Goal: Task Accomplishment & Management: Complete application form

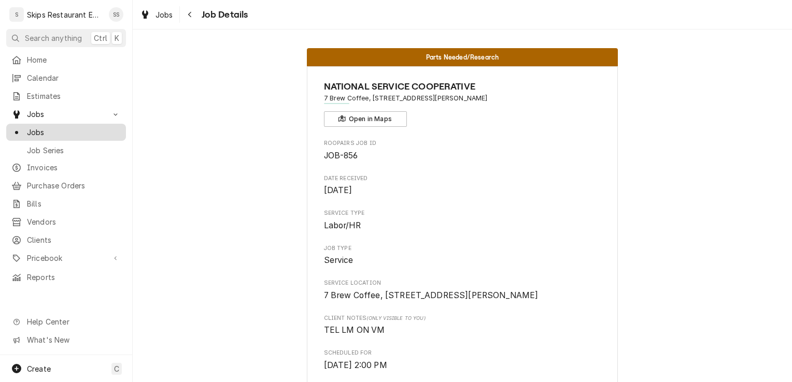
click at [55, 127] on span "Jobs" at bounding box center [74, 132] width 94 height 11
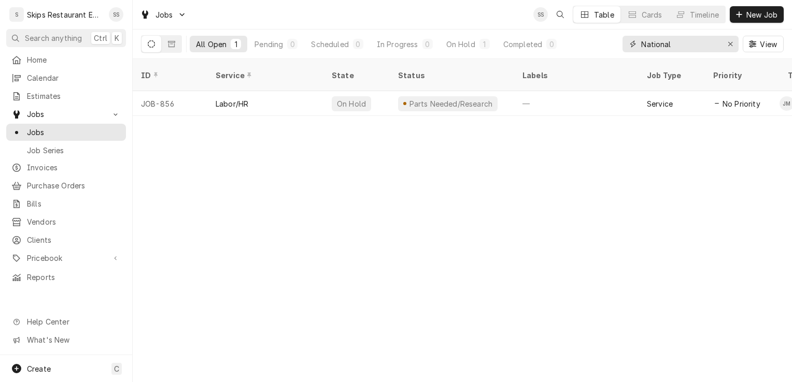
drag, startPoint x: 729, startPoint y: 42, endPoint x: 739, endPoint y: 27, distance: 18.7
click at [731, 41] on icon "Erase input" at bounding box center [730, 43] width 6 height 7
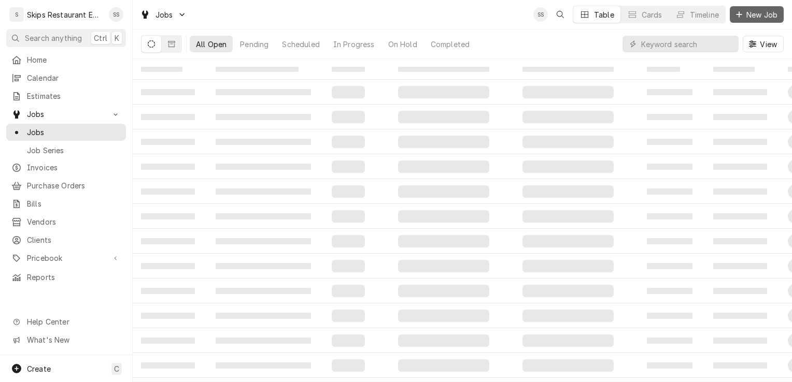
click at [748, 15] on span "New Job" at bounding box center [761, 14] width 35 height 11
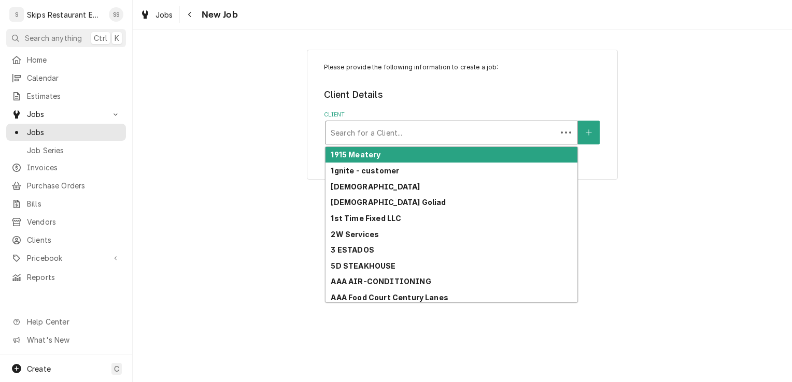
click at [389, 135] on div "Client" at bounding box center [441, 132] width 221 height 19
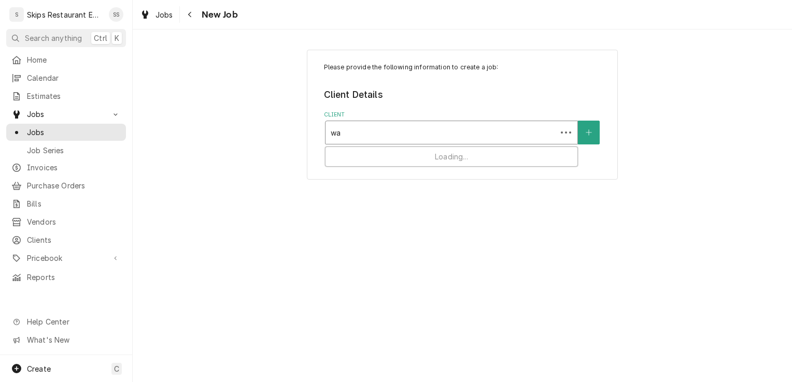
type input "wal"
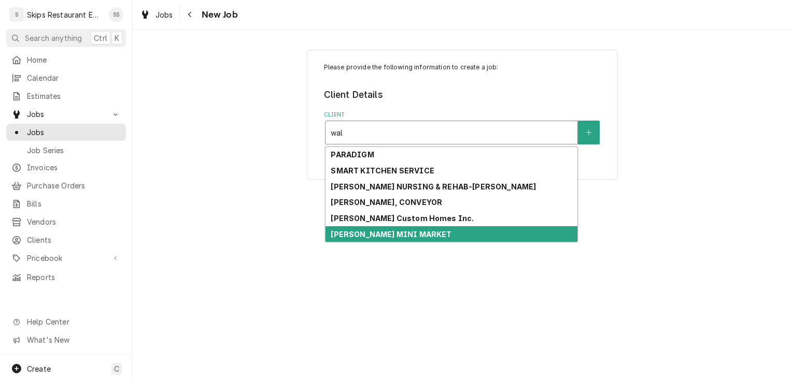
click at [377, 234] on strong "[PERSON_NAME] MINI MARKET" at bounding box center [391, 234] width 121 height 9
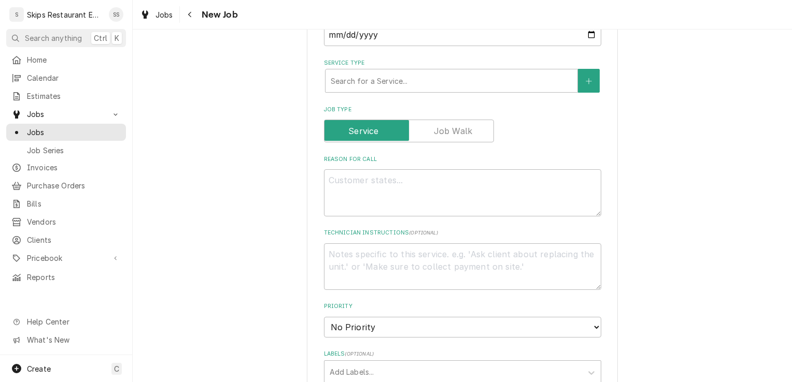
scroll to position [349, 0]
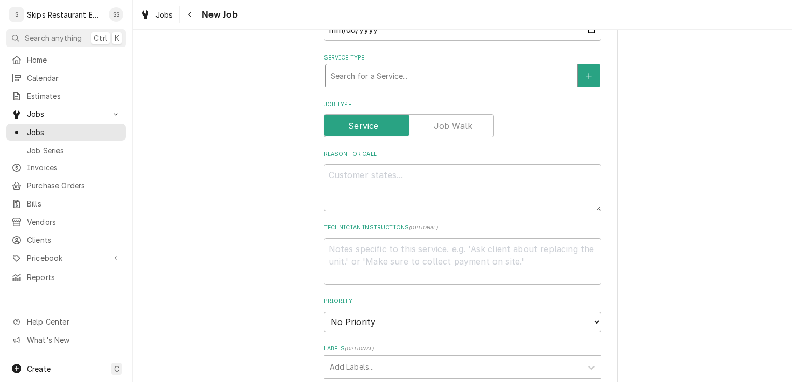
click at [399, 80] on div "Service Type" at bounding box center [451, 75] width 241 height 19
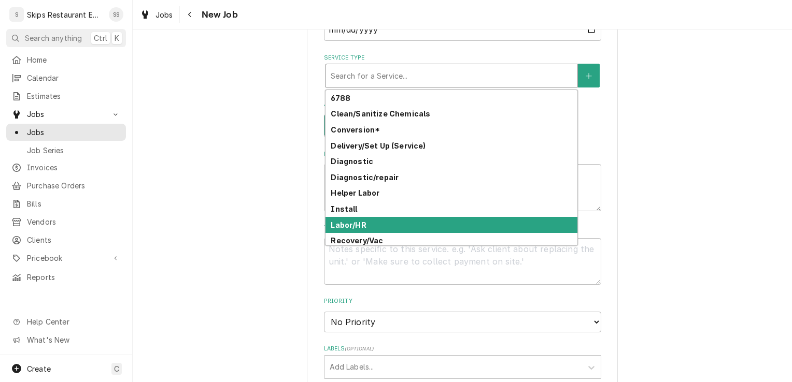
click at [363, 229] on div "Labor/HR" at bounding box center [451, 225] width 252 height 16
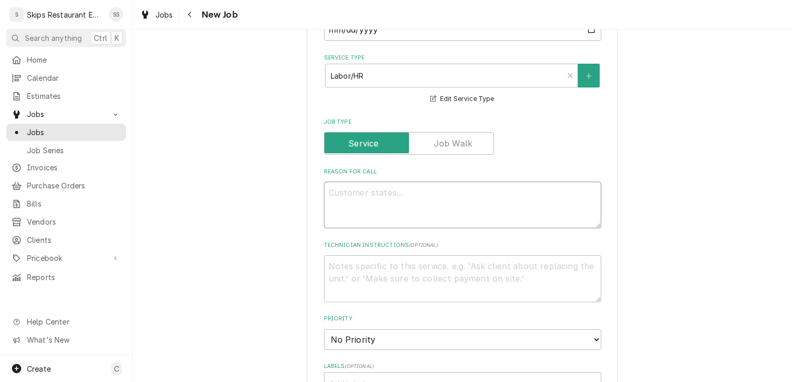
click at [340, 194] on textarea "Reason For Call" at bounding box center [462, 205] width 277 height 47
type textarea "x"
type textarea "M"
type textarea "x"
type textarea "Ma"
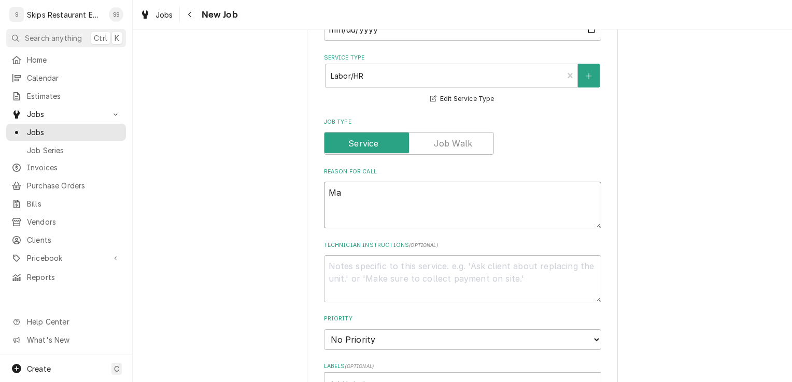
type textarea "x"
type textarea "Mas"
type textarea "x"
type textarea "Mast"
type textarea "x"
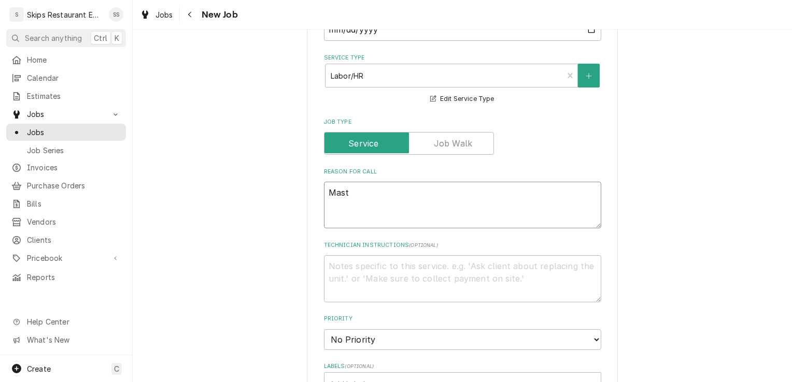
type textarea "Maste"
type textarea "x"
type textarea "Master"
type textarea "x"
type textarea "MasterB"
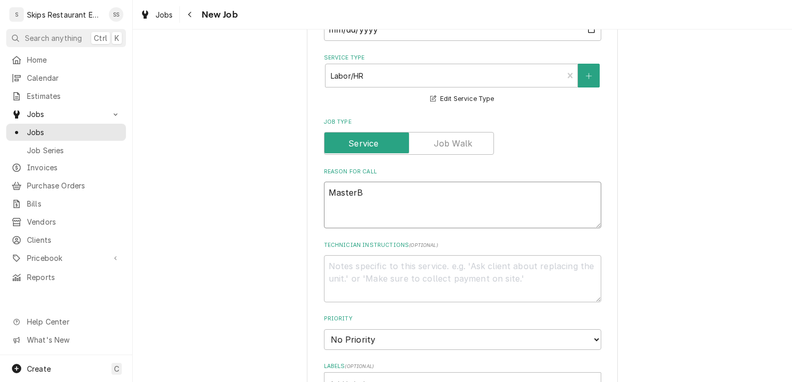
type textarea "x"
type textarea "MasterBu"
type textarea "x"
type textarea "MasterBui"
type textarea "x"
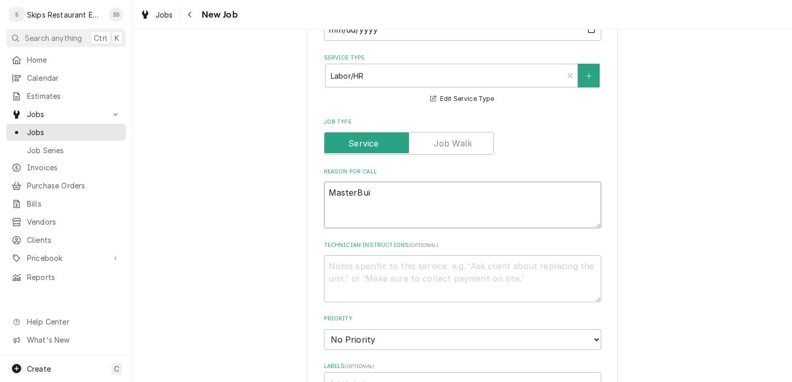
type textarea "MasterBuil"
type textarea "x"
type textarea "MasterBuilt"
type textarea "x"
type textarea "MasterBuilt"
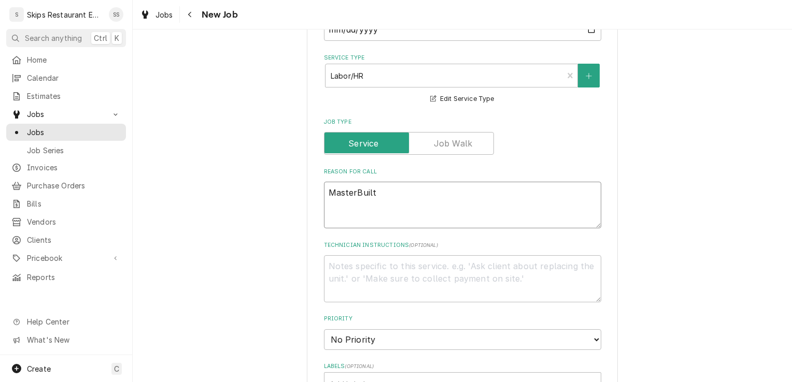
type textarea "x"
type textarea "MasterBuilt w"
type textarea "x"
type textarea "MasterBuilt wa"
type textarea "x"
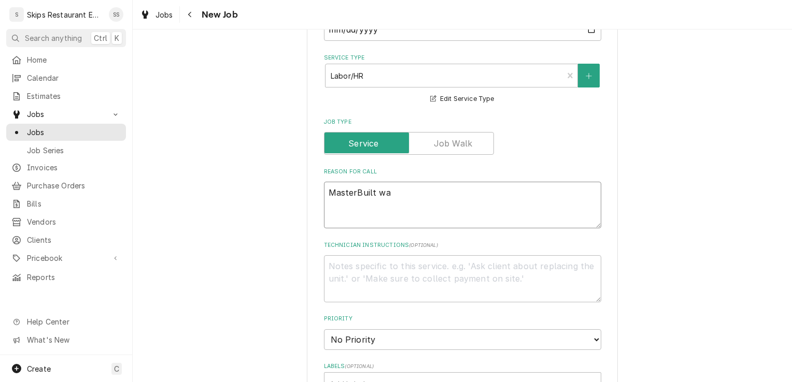
type textarea "MasterBuilt wal"
type textarea "x"
type textarea "MasterBuilt wali"
type textarea "x"
type textarea "MasterBuilt walik"
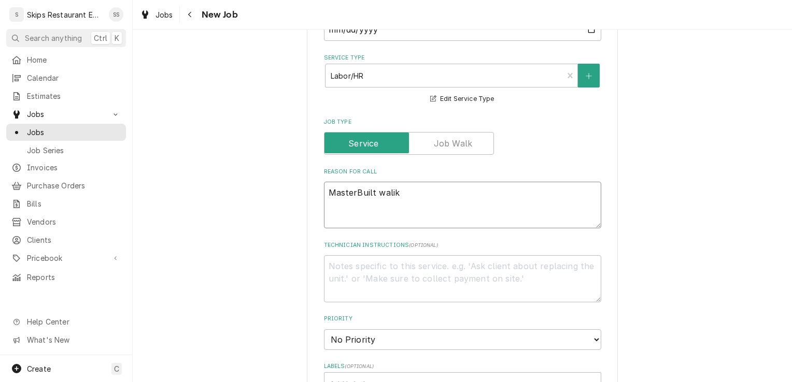
type textarea "x"
type textarea "MasterBuilt walik-"
type textarea "x"
type textarea "MasterBuilt walik-i"
type textarea "x"
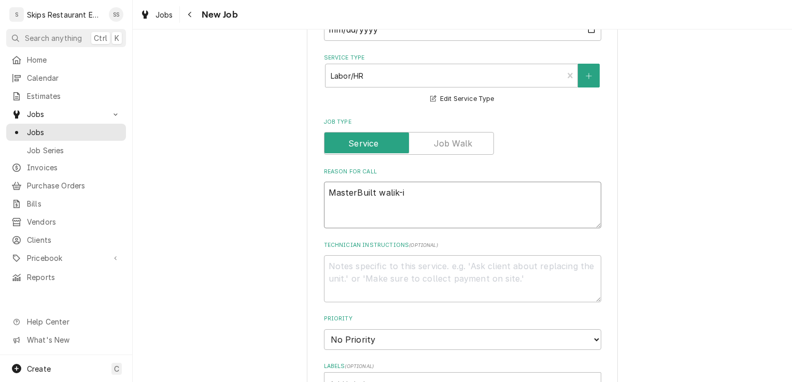
type textarea "MasterBuilt walik-in"
type textarea "x"
type textarea "MasterBuilt walik-in"
type textarea "x"
type textarea "MasterBuilt walik-in c"
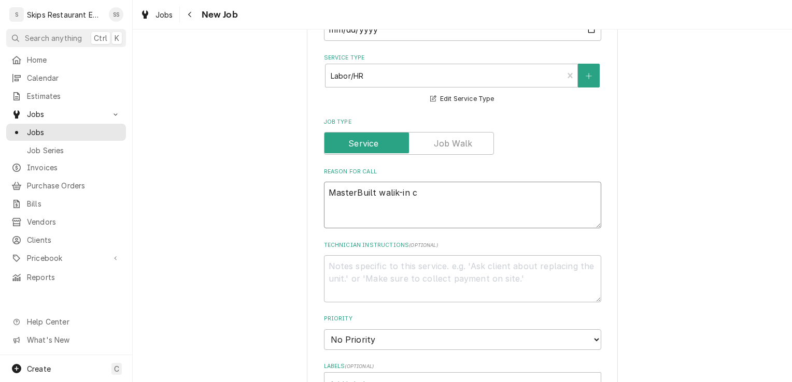
type textarea "x"
type textarea "MasterBuilt walik-in co"
type textarea "x"
type textarea "MasterBuilt walik-in coo"
type textarea "x"
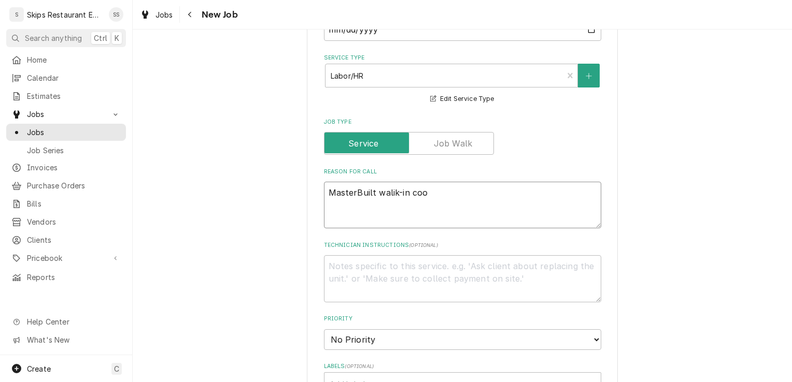
type textarea "MasterBuilt walik-in cool"
type textarea "x"
type textarea "MasterBuilt walik-in coole"
type textarea "x"
type textarea "MasterBuilt walik-in cooler"
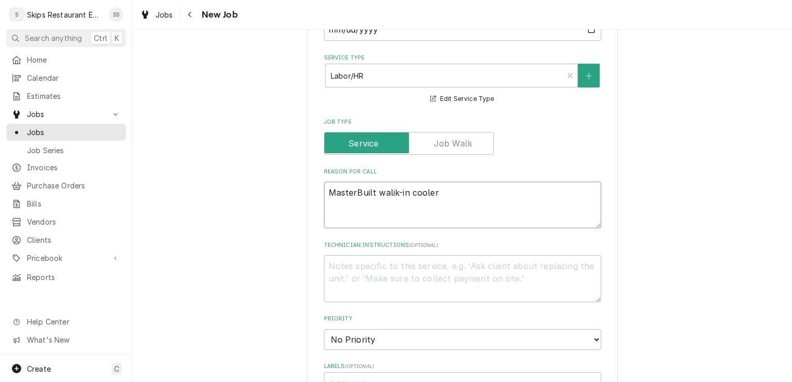
type textarea "x"
type textarea "MasterBuilt walik-in cooler"
type textarea "x"
type textarea "MasterBuilt walik-in cooler d"
type textarea "x"
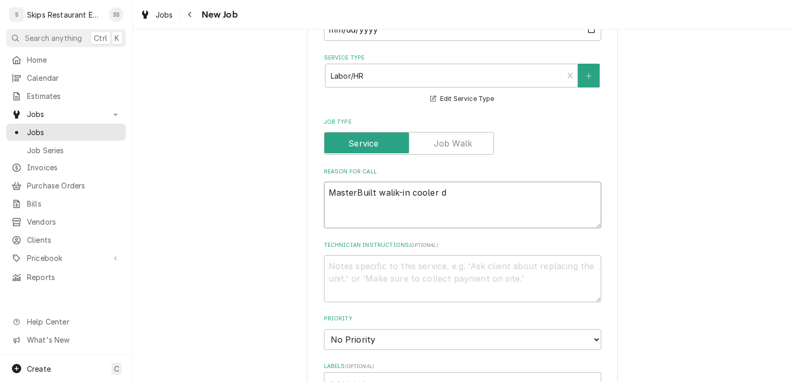
type textarea "MasterBuilt walik-in cooler do"
type textarea "x"
type textarea "MasterBuilt walik-in cooler doo"
type textarea "x"
type textarea "MasterBuilt walik-in cooler door"
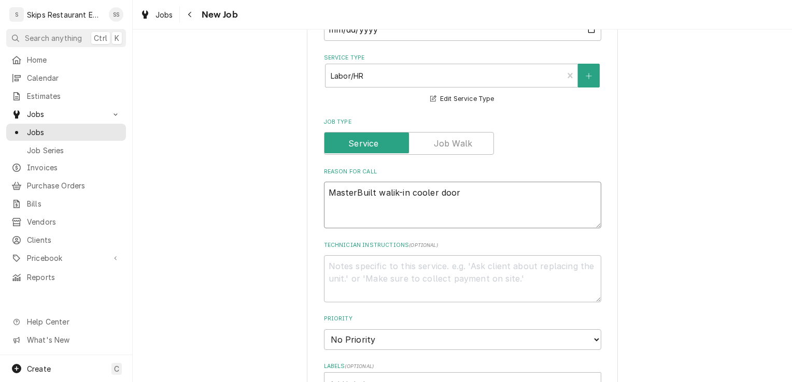
type textarea "x"
type textarea "MasterBuilt walik-in cooler door"
type textarea "x"
type textarea "MasterBuilt walik-in cooler door c"
type textarea "x"
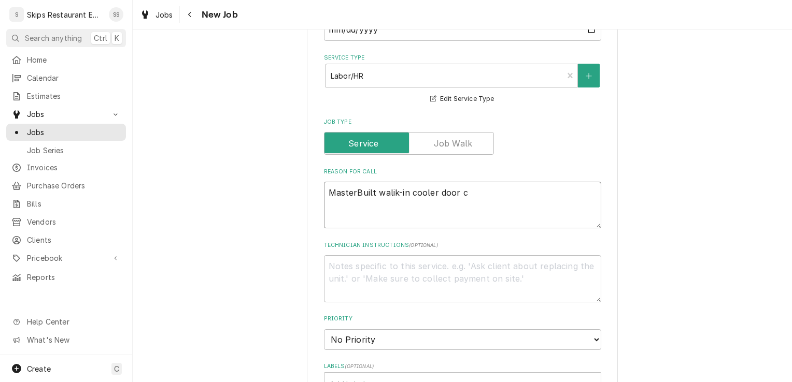
type textarea "MasterBuilt walik-in cooler door cl"
type textarea "x"
type textarea "MasterBuilt walik-in cooler door clo"
type textarea "x"
type textarea "MasterBuilt walik-in cooler door clos"
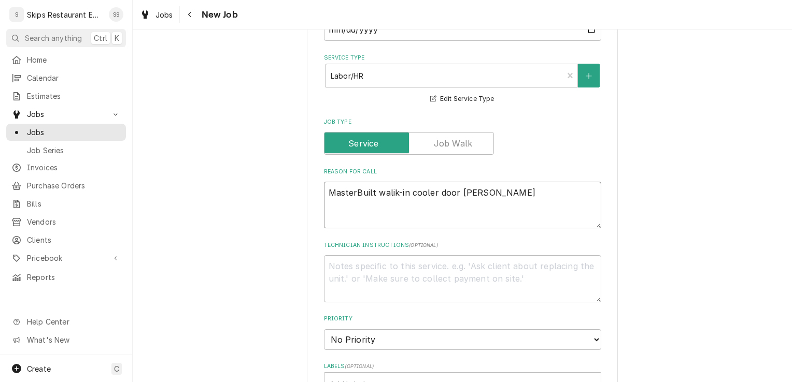
type textarea "x"
type textarea "MasterBuilt walik-in cooler door closu"
type textarea "x"
type textarea "MasterBuilt walik-in cooler door closur"
type textarea "x"
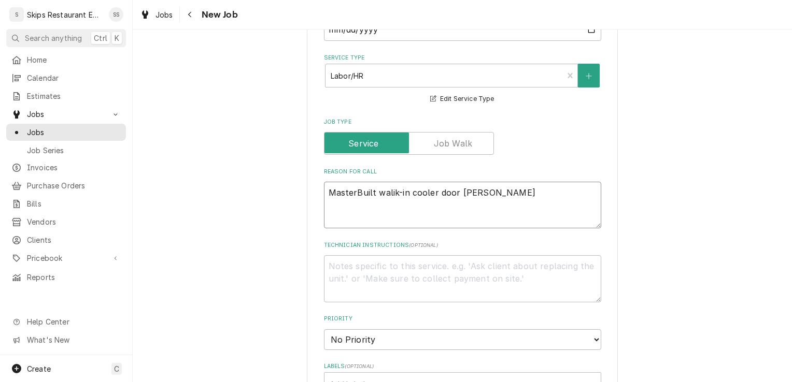
type textarea "MasterBuilt walik-in cooler door closure"
type textarea "x"
type textarea "MasterBuilt walik-in cooler door closure"
type textarea "x"
type textarea "MasterBuilt walik-in cooler door closure n"
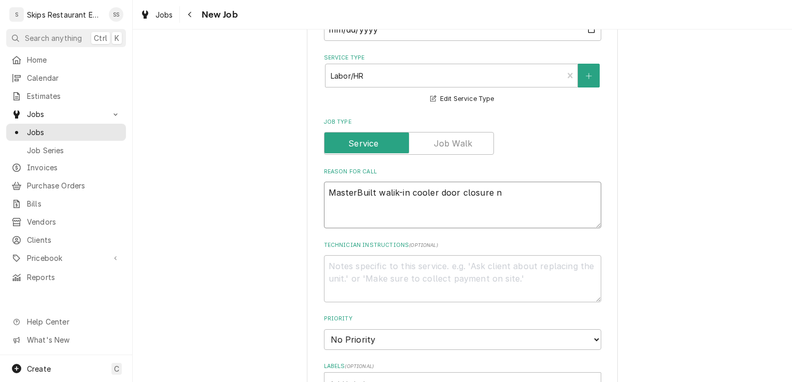
type textarea "x"
type textarea "MasterBuilt walik-in cooler door closure ne"
type textarea "x"
type textarea "MasterBuilt walik-in cooler door closure nee"
type textarea "x"
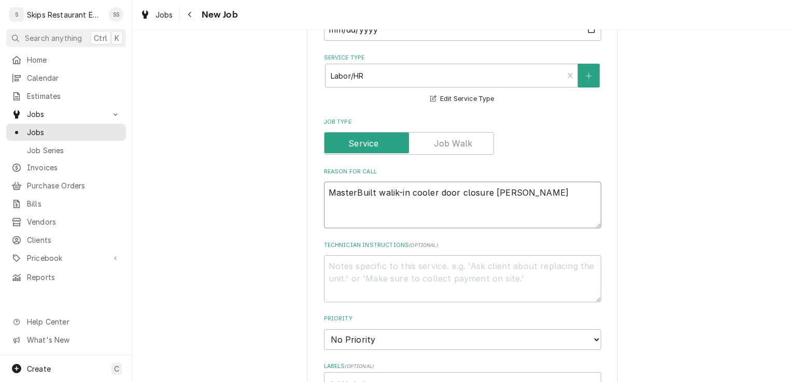
type textarea "MasterBuilt walik-in cooler door closure need"
type textarea "x"
type textarea "MasterBuilt walik-in cooler door closure needa"
type textarea "x"
type textarea "MasterBuilt walik-in cooler door closure need"
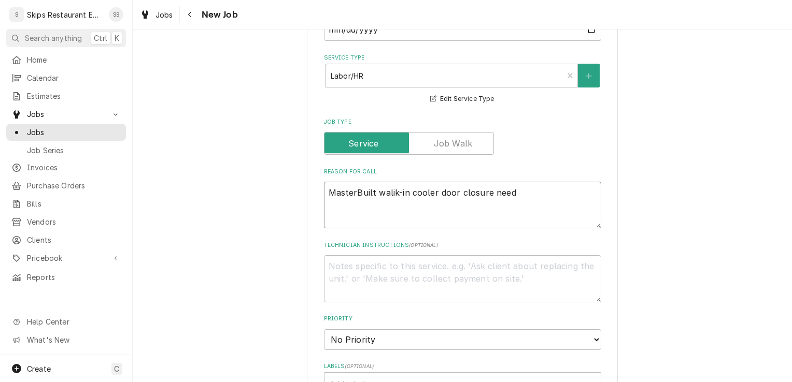
type textarea "x"
type textarea "MasterBuilt walik-in cooler door closure needs"
type textarea "x"
type textarea "MasterBuilt walik-in cooler door closure needs"
type textarea "x"
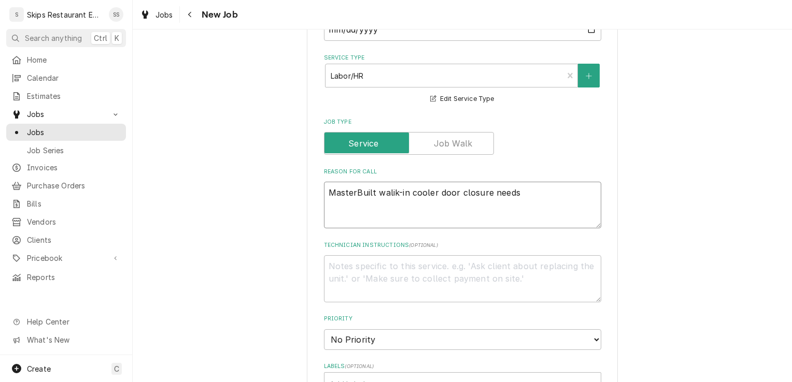
type textarea "MasterBuilt walik-in cooler door closure needs t"
type textarea "x"
type textarea "MasterBuilt walik-in cooler door closure needs to"
type textarea "x"
type textarea "MasterBuilt walik-in cooler door closure needs to"
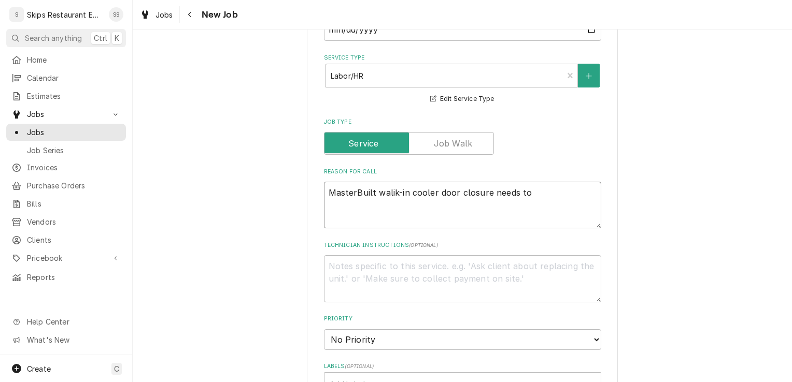
type textarea "x"
type textarea "MasterBuilt walik-in cooler door closure needs to b"
type textarea "x"
type textarea "MasterBuilt walik-in cooler door closure needs to be"
type textarea "x"
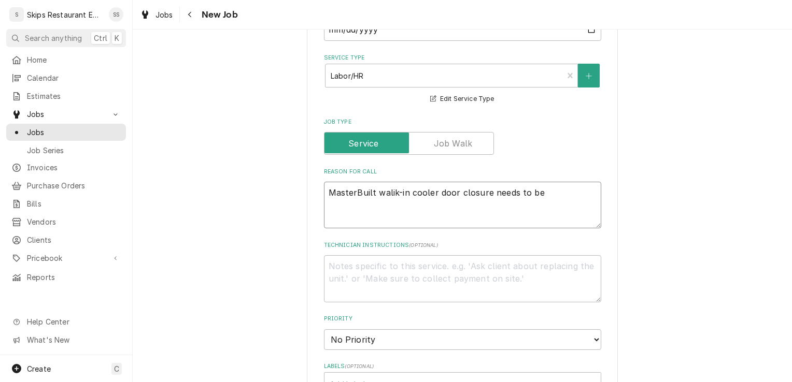
type textarea "MasterBuilt walik-in cooler door closure needs to be"
type textarea "x"
type textarea "MasterBuilt walik-in cooler door closure needs to be r"
type textarea "x"
type textarea "MasterBuilt walik-in cooler door closure needs to be re"
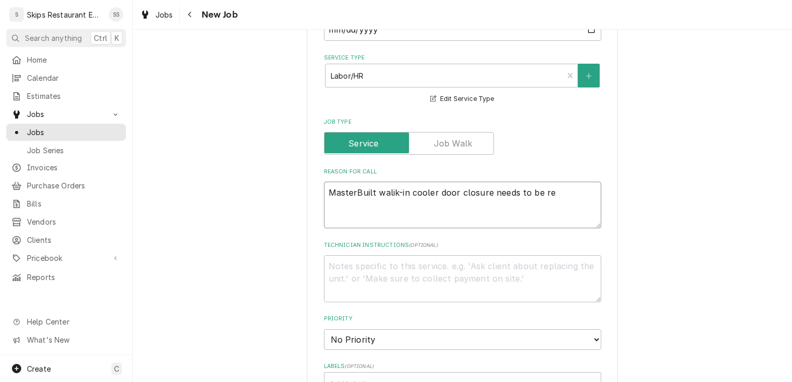
type textarea "x"
type textarea "MasterBuilt walik-in cooler door closure needs to be rep"
type textarea "x"
type textarea "MasterBuilt walik-in cooler door closure needs to be repl"
type textarea "x"
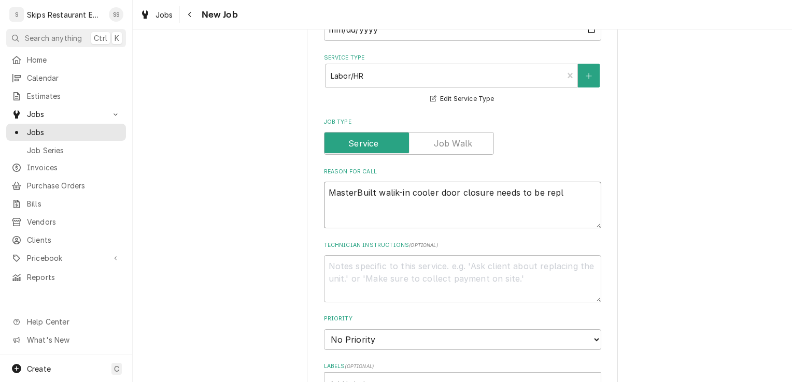
type textarea "MasterBuilt walik-in cooler door closure needs to be repla"
type textarea "x"
type textarea "MasterBuilt walik-in cooler door closure needs to be replac"
type textarea "x"
type textarea "MasterBuilt walik-in cooler door closure needs to be replace"
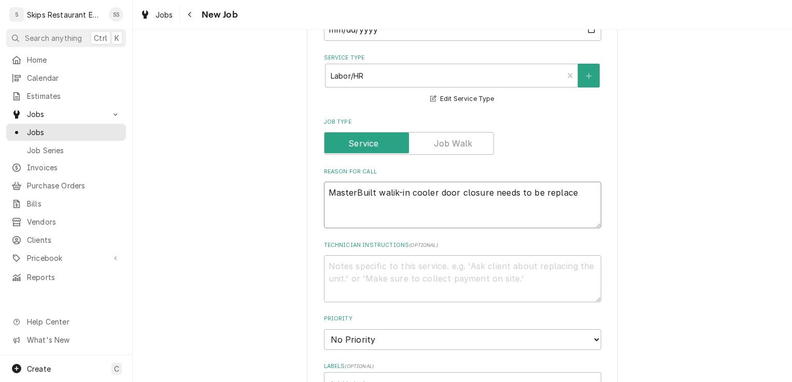
type textarea "x"
type textarea "MasterBuilt walik-in cooler door closure needs to be replaced"
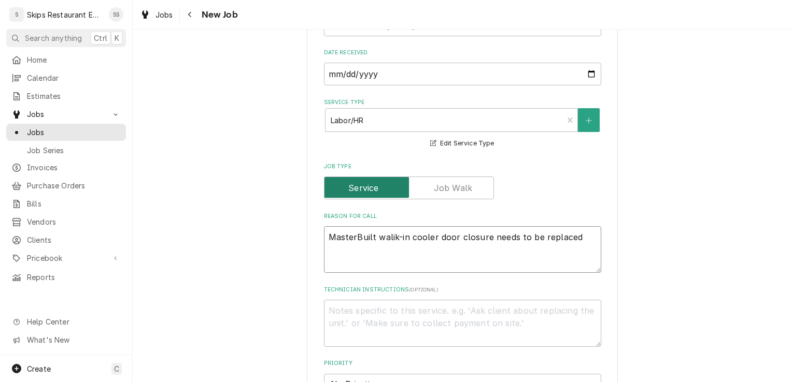
scroll to position [297, 0]
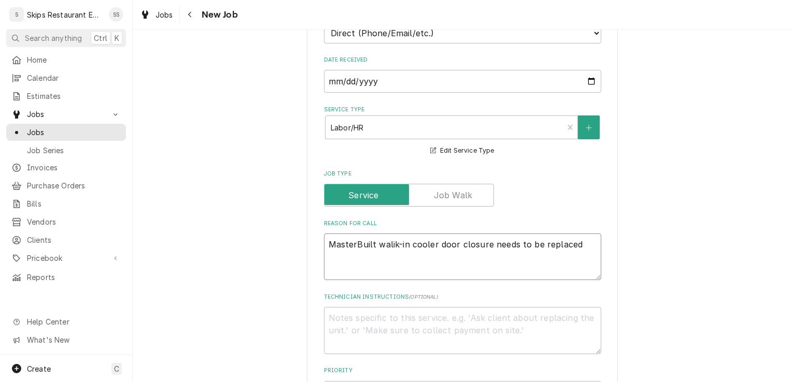
type textarea "x"
type textarea "MasterBuilt walk-in cooler door closure needs to be replaced"
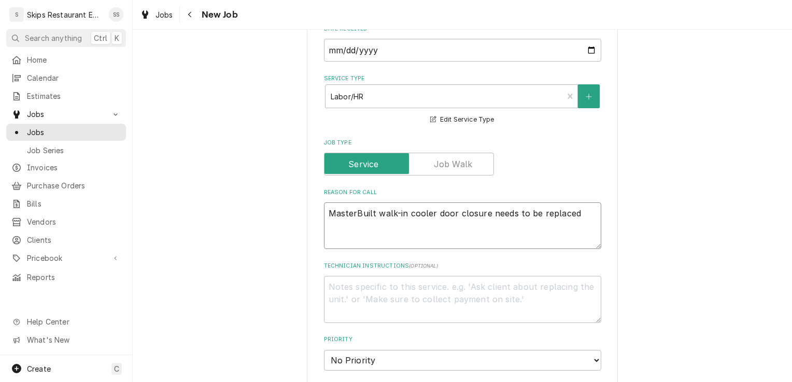
scroll to position [349, 0]
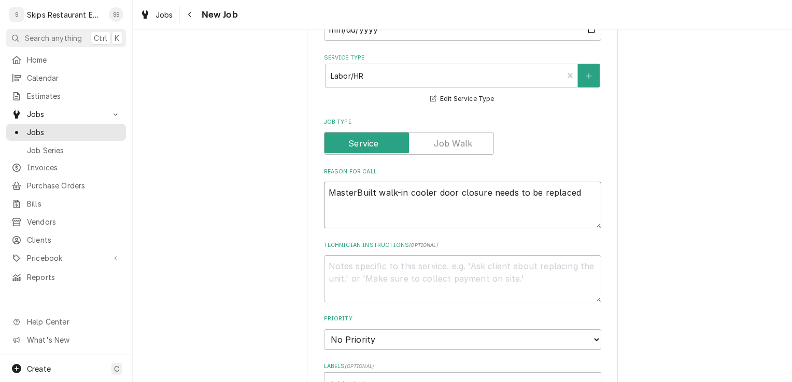
type textarea "x"
type textarea "Masterbuilt walk-in cooler door closure needs to be replaced"
type textarea "x"
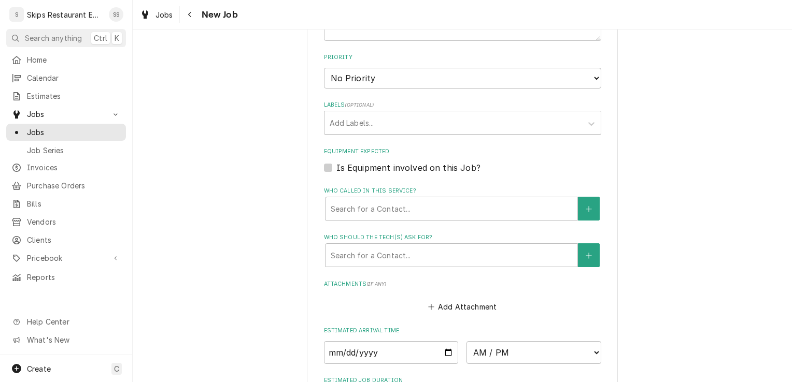
scroll to position [626, 0]
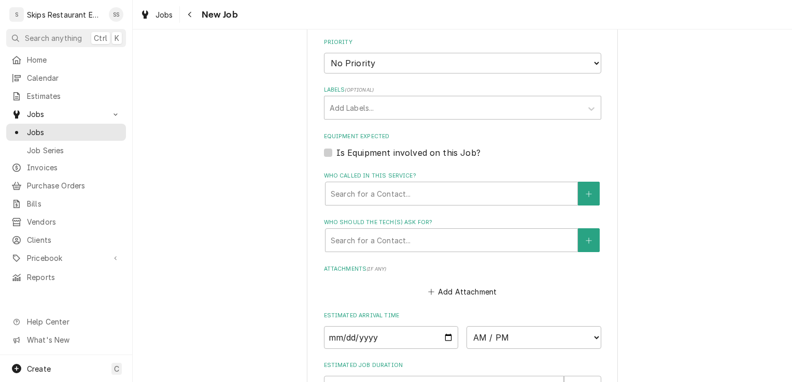
type textarea "Masterbuilt walk-in cooler door closure needs to be replaced"
click at [407, 152] on label "Is Equipment involved on this Job?" at bounding box center [408, 153] width 144 height 12
click at [407, 152] on input "Equipment Expected" at bounding box center [474, 158] width 277 height 23
checkbox input "true"
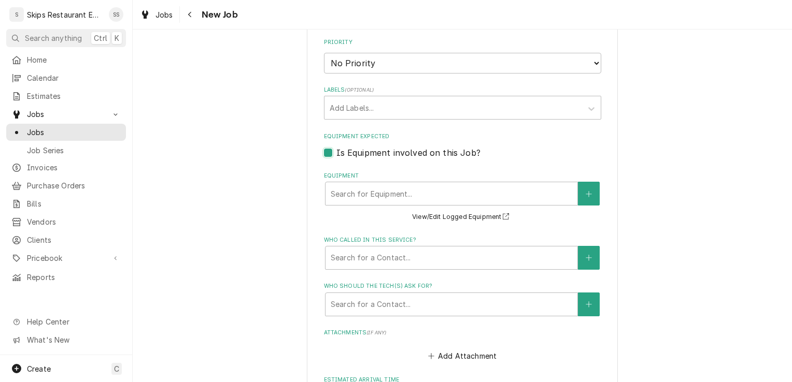
type textarea "x"
click at [454, 218] on button "View/Edit Logged Equipment" at bounding box center [462, 217] width 104 height 13
click at [585, 192] on icon "Create New Equipment" at bounding box center [588, 194] width 6 height 7
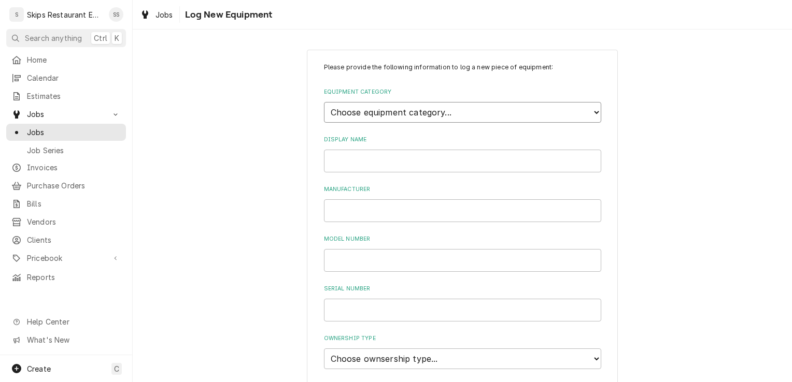
click at [381, 111] on select "Choose equipment category... Cooking Equipment Fryers Ice Machines Ovens and Ra…" at bounding box center [462, 112] width 277 height 21
select select "8"
click at [324, 102] on select "Choose equipment category... Cooking Equipment Fryers Ice Machines Ovens and Ra…" at bounding box center [462, 112] width 277 height 21
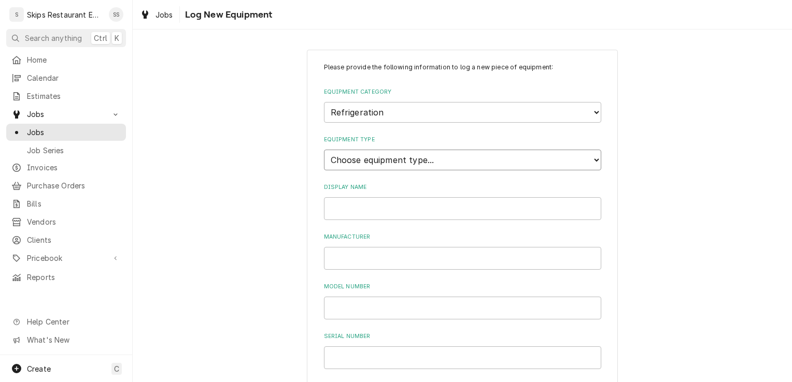
click at [384, 161] on select "Choose equipment type... Bar Refrigeration Blast Chiller Chef Base Freezer Chef…" at bounding box center [462, 160] width 277 height 21
select select "75"
click at [324, 150] on select "Choose equipment type... Bar Refrigeration Blast Chiller Chef Base Freezer Chef…" at bounding box center [462, 160] width 277 height 21
click at [338, 209] on input "Display Name" at bounding box center [462, 208] width 277 height 23
type input "walk-in cooler"
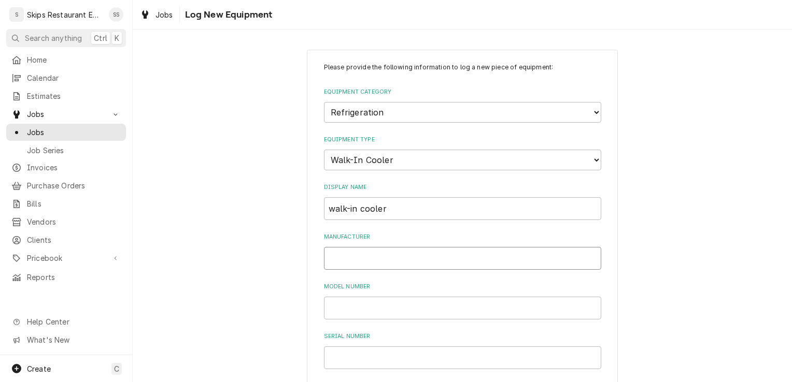
click at [342, 260] on input "Manufacturer" at bounding box center [462, 258] width 277 height 23
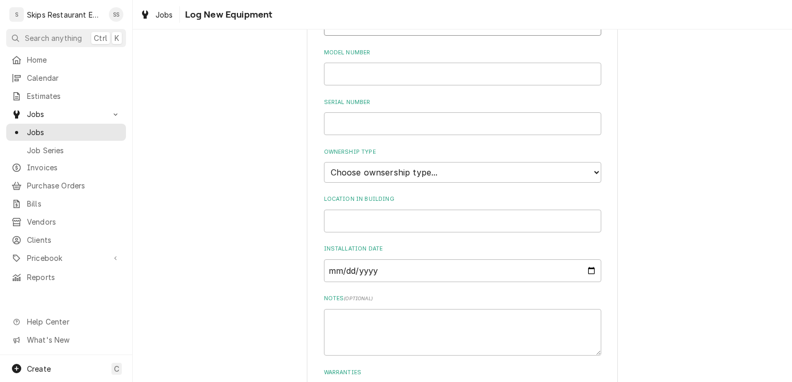
scroll to position [231, 0]
type input "Masterbuilt"
click at [394, 175] on select "Choose ownsership type... Unknown Owned Leased Rented" at bounding box center [462, 175] width 277 height 21
select select "1"
click at [324, 165] on select "Choose ownsership type... Unknown Owned Leased Rented" at bounding box center [462, 175] width 277 height 21
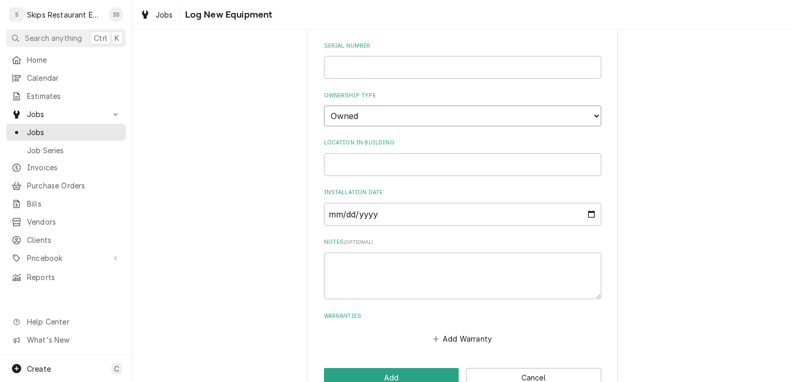
scroll to position [317, 0]
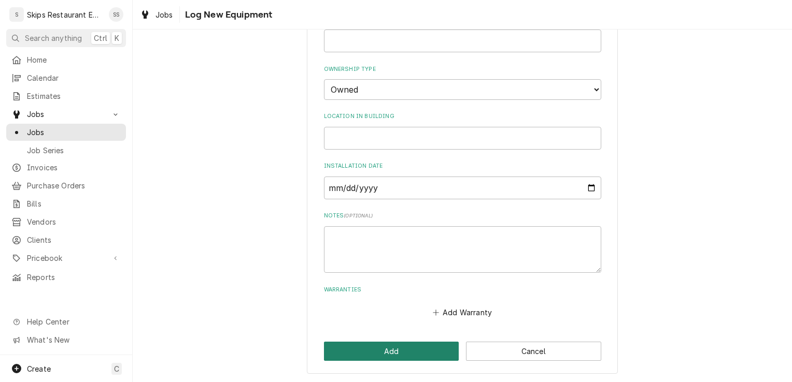
click at [340, 353] on button "Add" at bounding box center [391, 351] width 135 height 19
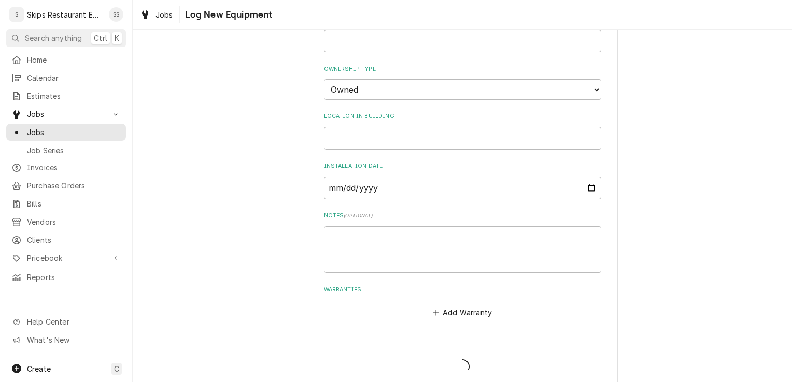
scroll to position [626, 0]
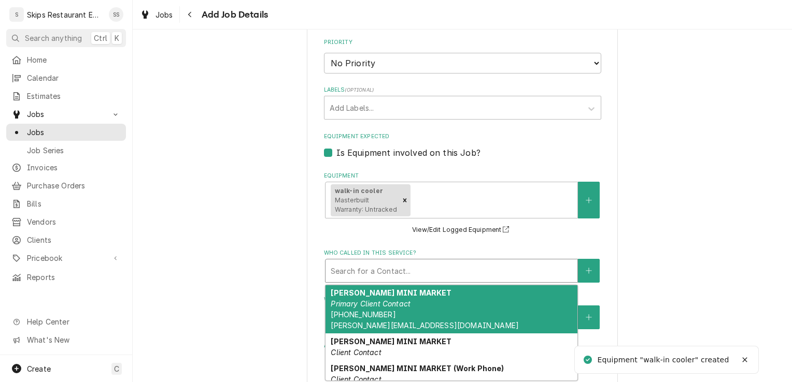
click at [364, 275] on div "Who called in this service?" at bounding box center [451, 271] width 241 height 19
click at [373, 302] on em "Primary Client Contact" at bounding box center [371, 303] width 80 height 9
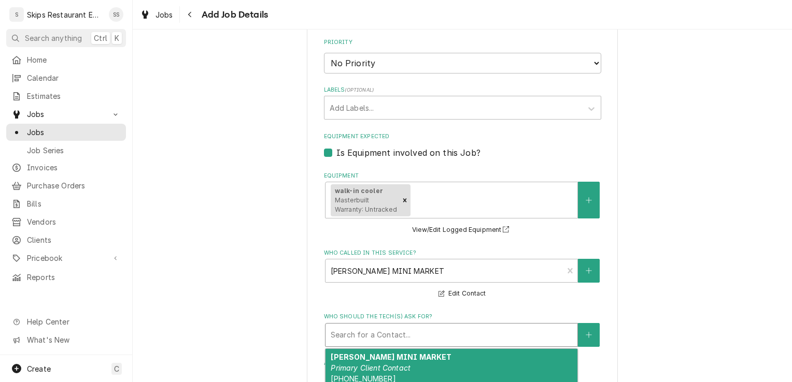
click at [352, 335] on div "Who should the tech(s) ask for?" at bounding box center [451, 335] width 241 height 19
click at [363, 361] on strong "WALDEN'S MINI MARKET" at bounding box center [391, 357] width 121 height 9
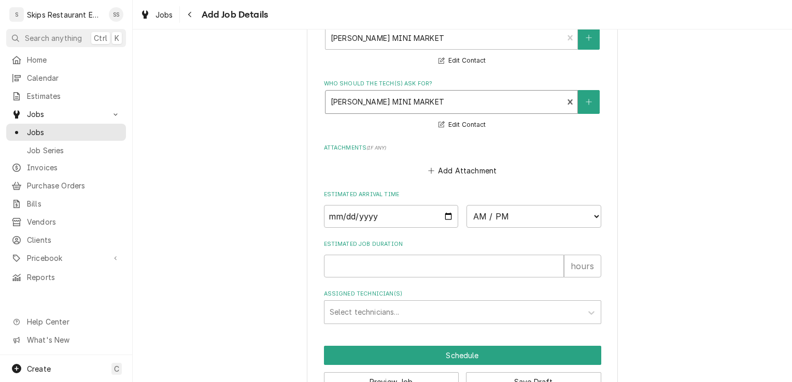
scroll to position [861, 0]
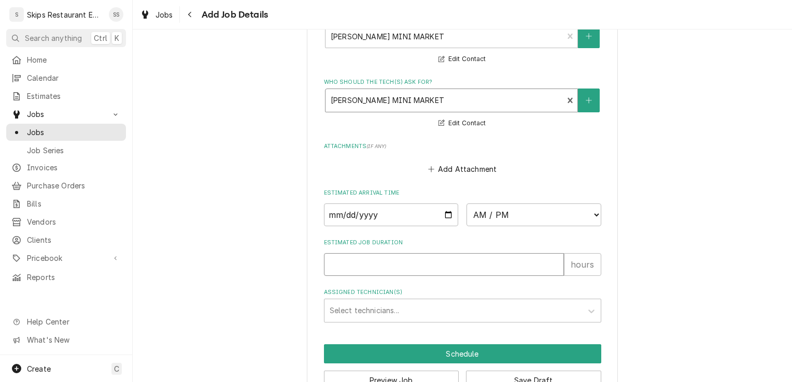
click at [346, 267] on input "Estimated Job Duration" at bounding box center [444, 264] width 240 height 23
type textarea "x"
type input "1"
type textarea "x"
type input "1"
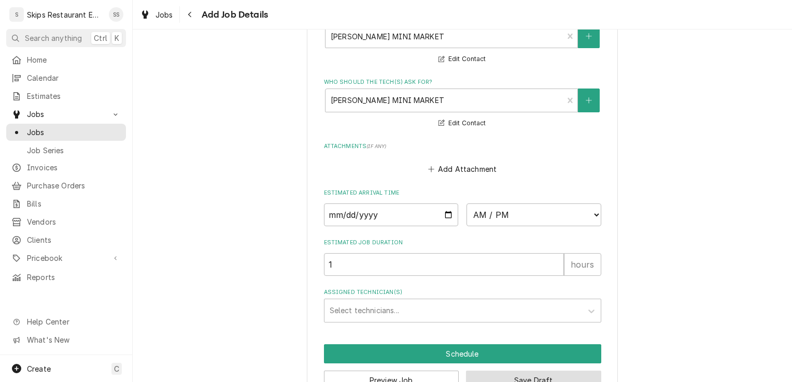
click at [497, 375] on button "Save Draft" at bounding box center [533, 380] width 135 height 19
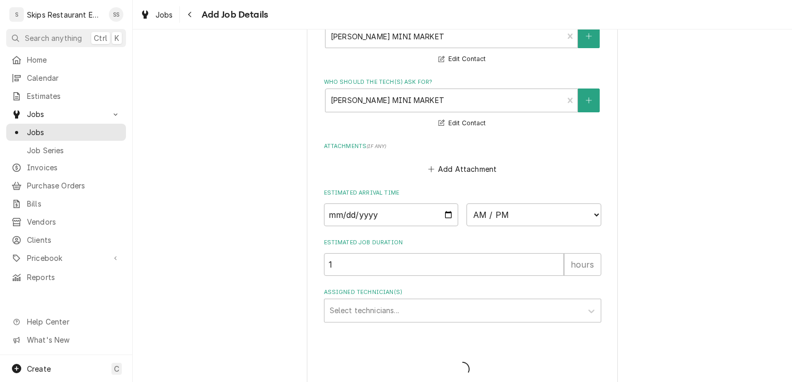
type textarea "x"
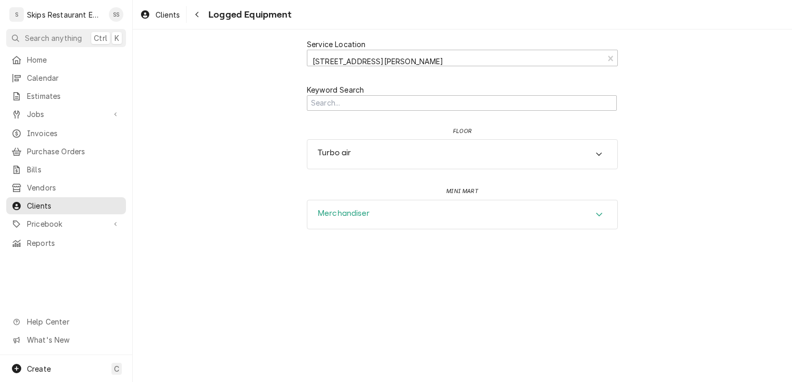
click at [599, 214] on icon "Accordion Header" at bounding box center [598, 214] width 7 height 8
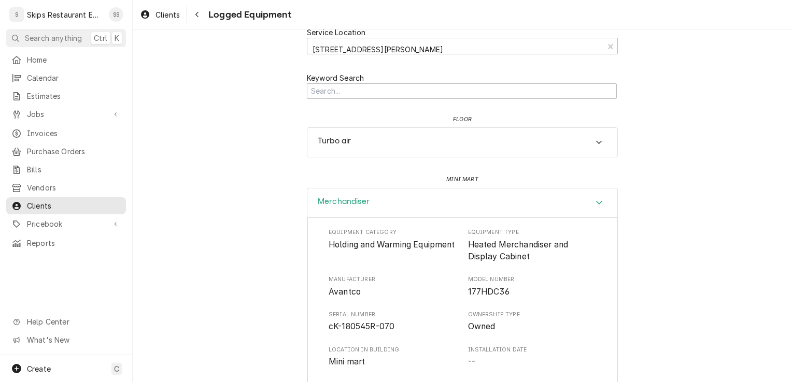
scroll to position [3, 0]
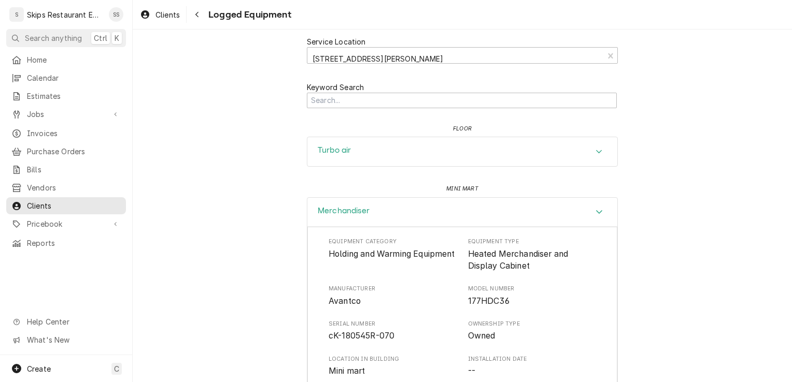
click at [371, 155] on div "Turbo air" at bounding box center [462, 151] width 310 height 29
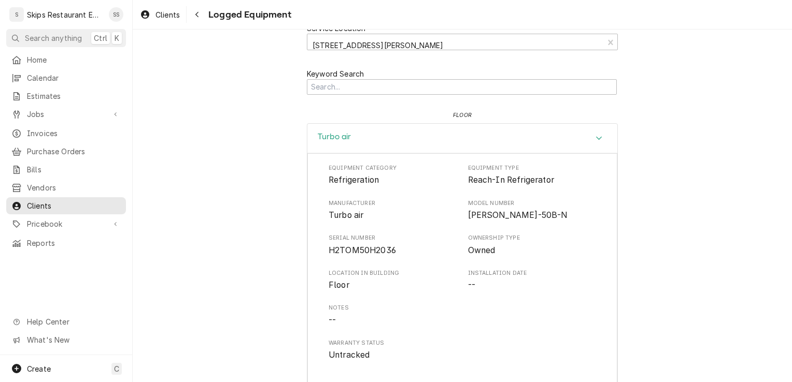
scroll to position [0, 0]
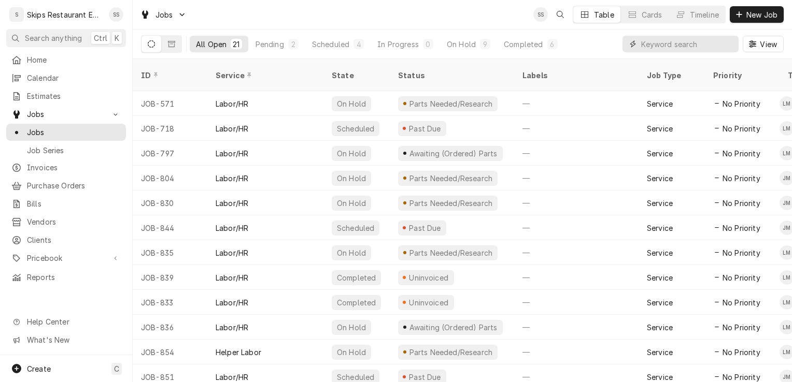
click at [657, 47] on input "Dynamic Content Wrapper" at bounding box center [687, 44] width 92 height 17
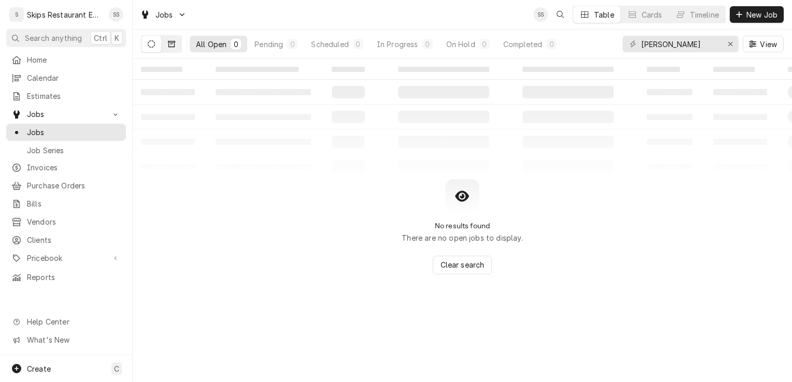
click at [170, 44] on icon "Dynamic Content Wrapper" at bounding box center [171, 44] width 7 height 6
drag, startPoint x: 682, startPoint y: 46, endPoint x: 638, endPoint y: 53, distance: 44.1
click at [638, 53] on div "campbell View" at bounding box center [702, 44] width 161 height 29
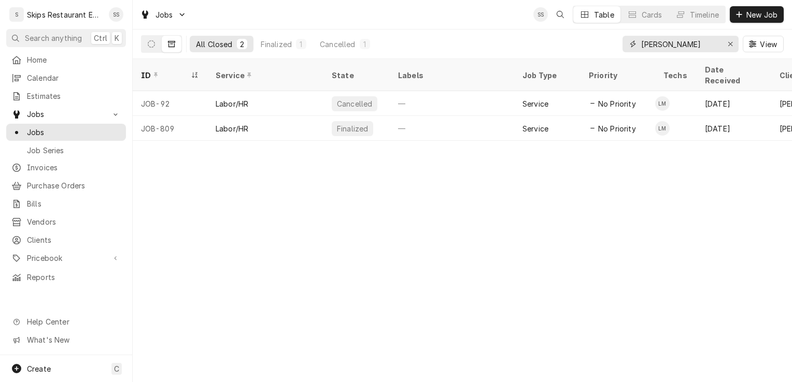
type input "shawn"
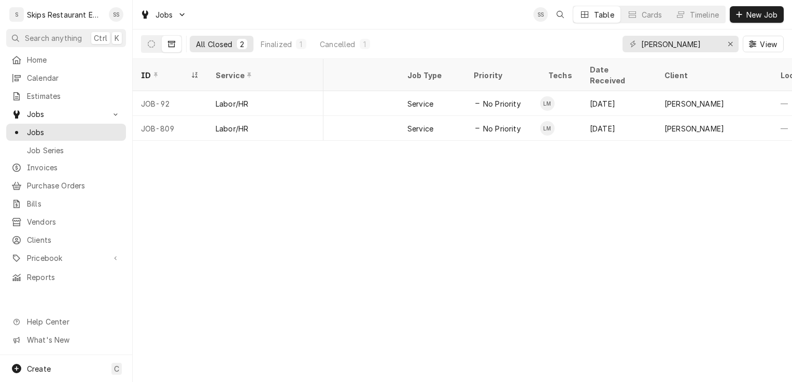
scroll to position [0, 116]
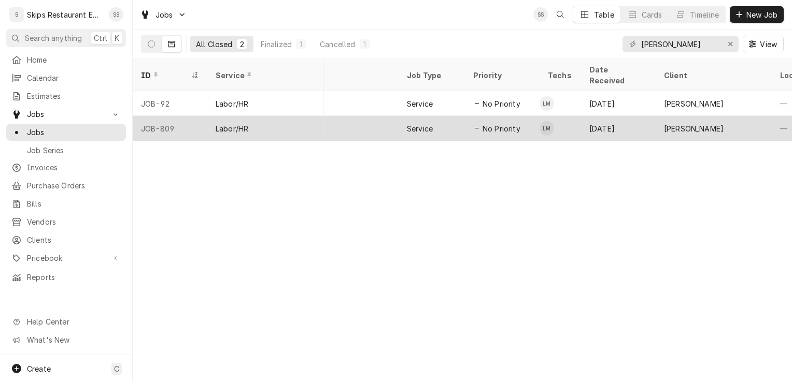
click at [597, 116] on div "Aug 1" at bounding box center [618, 128] width 75 height 25
